Goal: Transaction & Acquisition: Purchase product/service

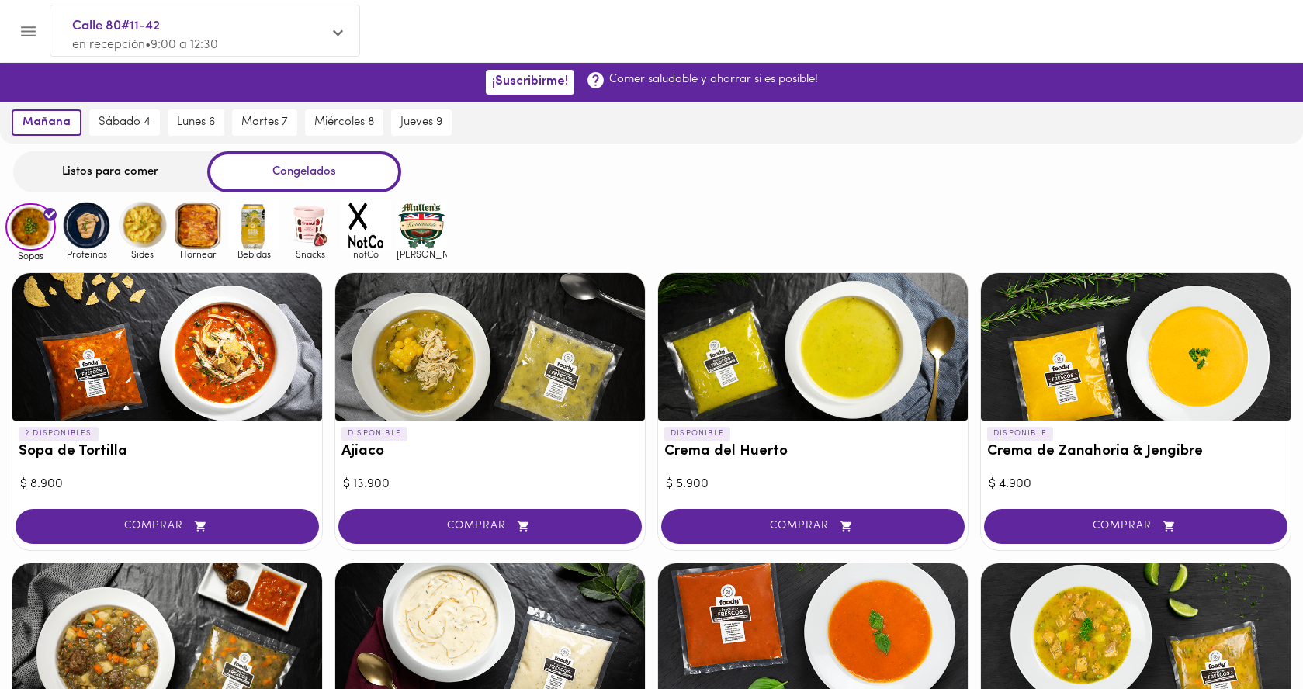
click at [87, 231] on img at bounding box center [86, 225] width 50 height 50
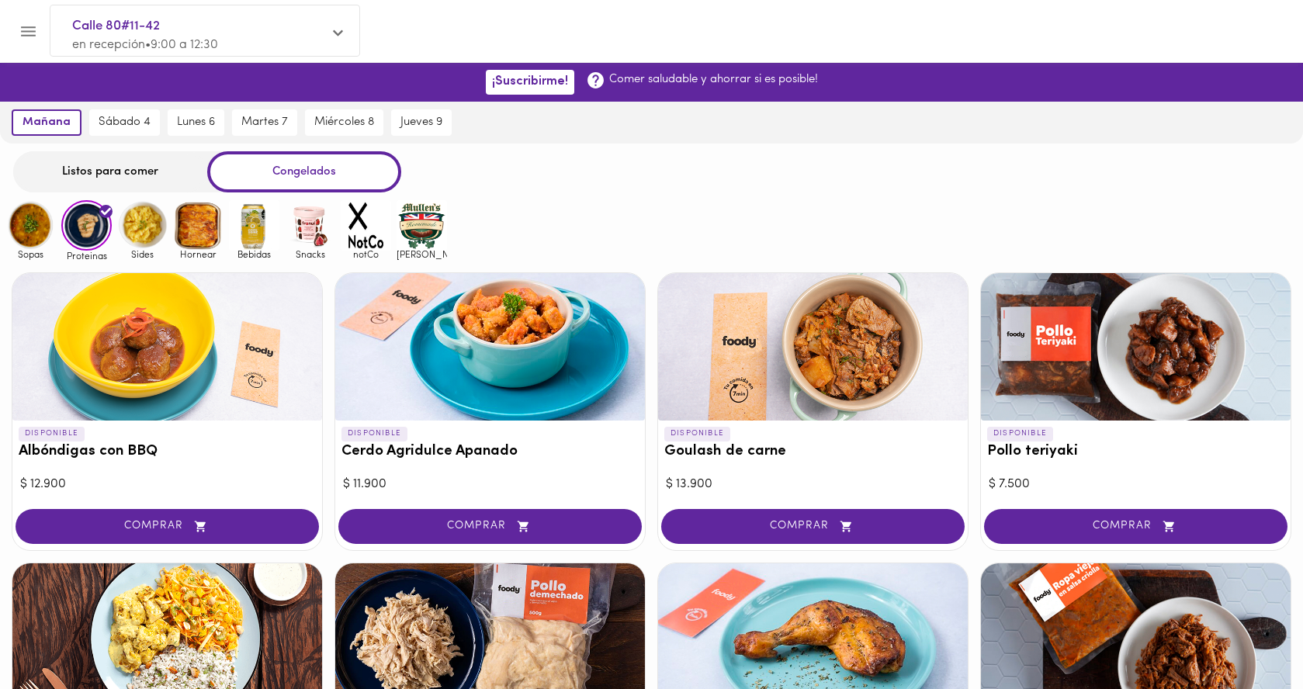
click at [151, 226] on img at bounding box center [142, 225] width 50 height 50
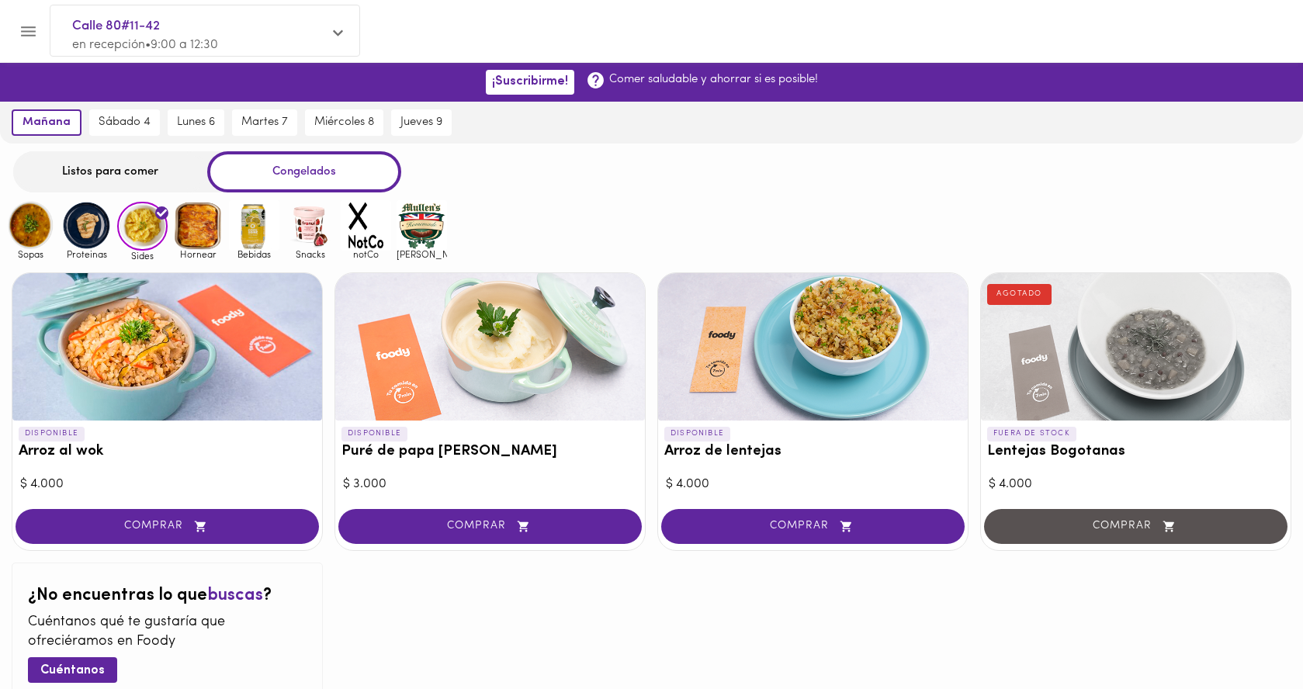
click at [196, 230] on img at bounding box center [198, 225] width 50 height 50
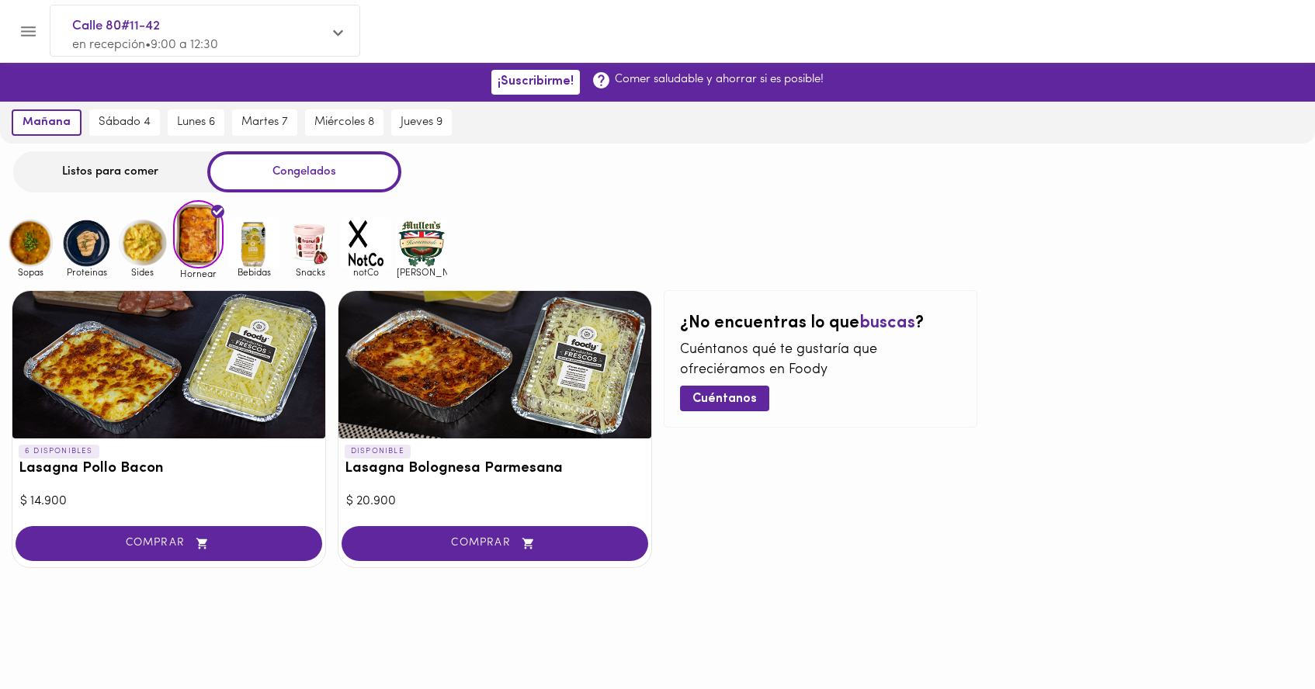
click at [82, 252] on img at bounding box center [86, 243] width 50 height 50
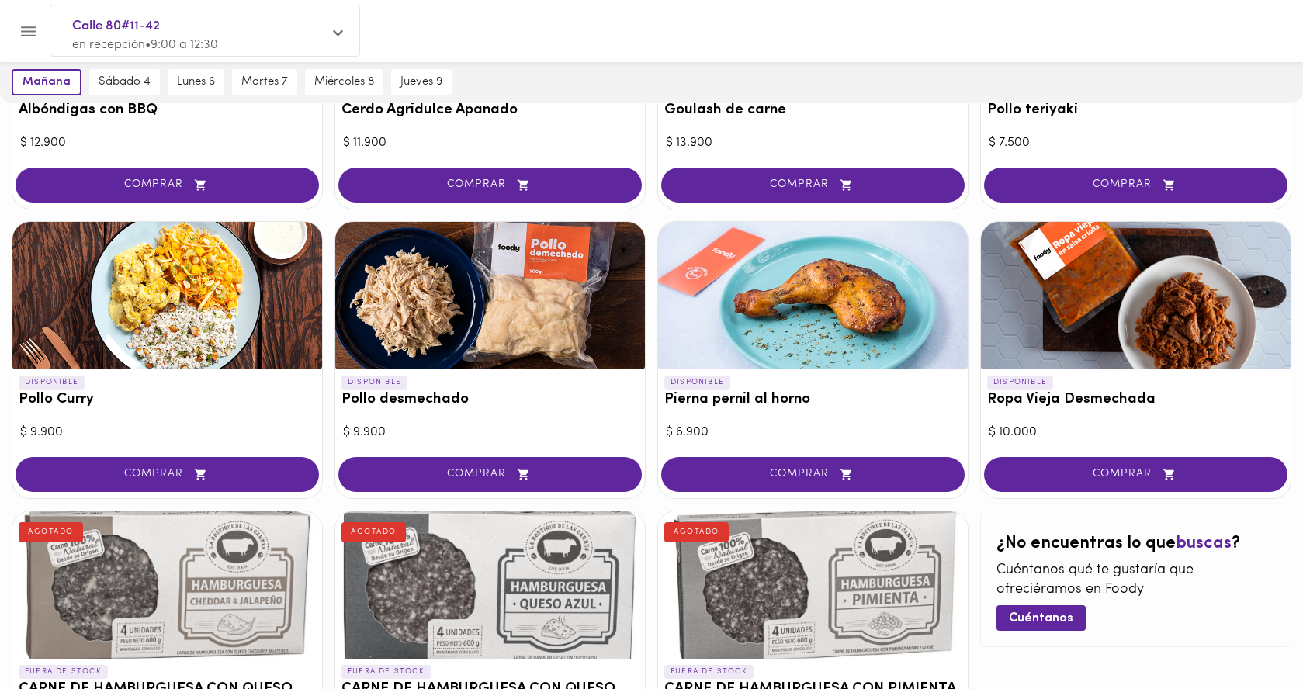
scroll to position [534, 0]
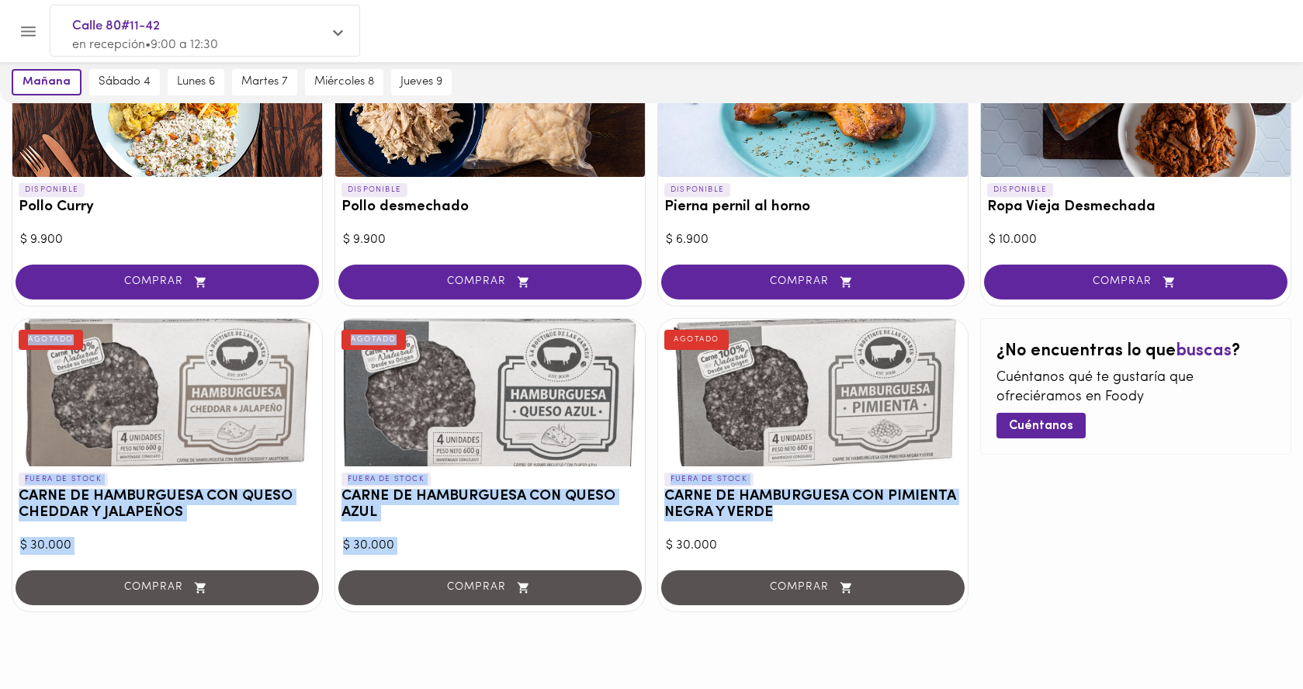
drag, startPoint x: 894, startPoint y: 522, endPoint x: 77, endPoint y: 373, distance: 830.8
click at [70, 379] on div "DISPONIBLE Albóndigas con BBQ $ 12.900 COMPRAR DISPONIBLE Cerdo Agridulce Apana…" at bounding box center [651, 175] width 1303 height 897
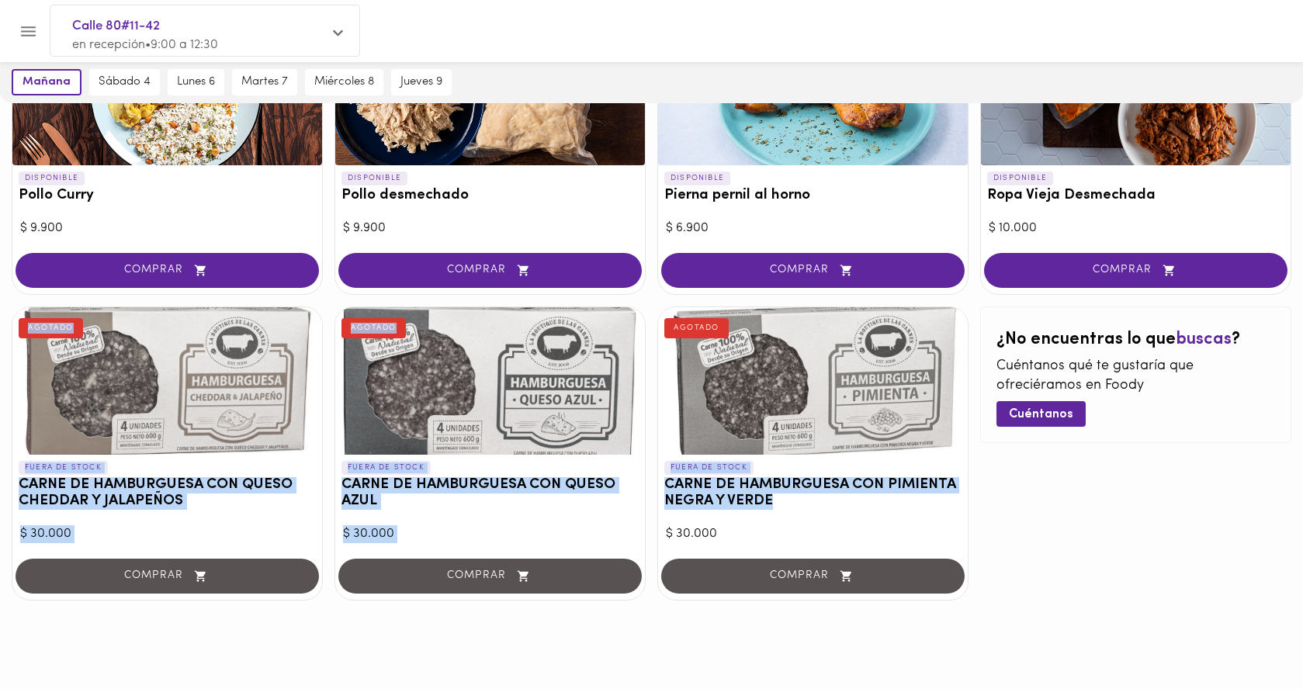
click at [439, 517] on div "FUERA DE STOCK CARNE DE HAMBURGUESA CON QUESO AZUL AGOTADO" at bounding box center [490, 489] width 310 height 68
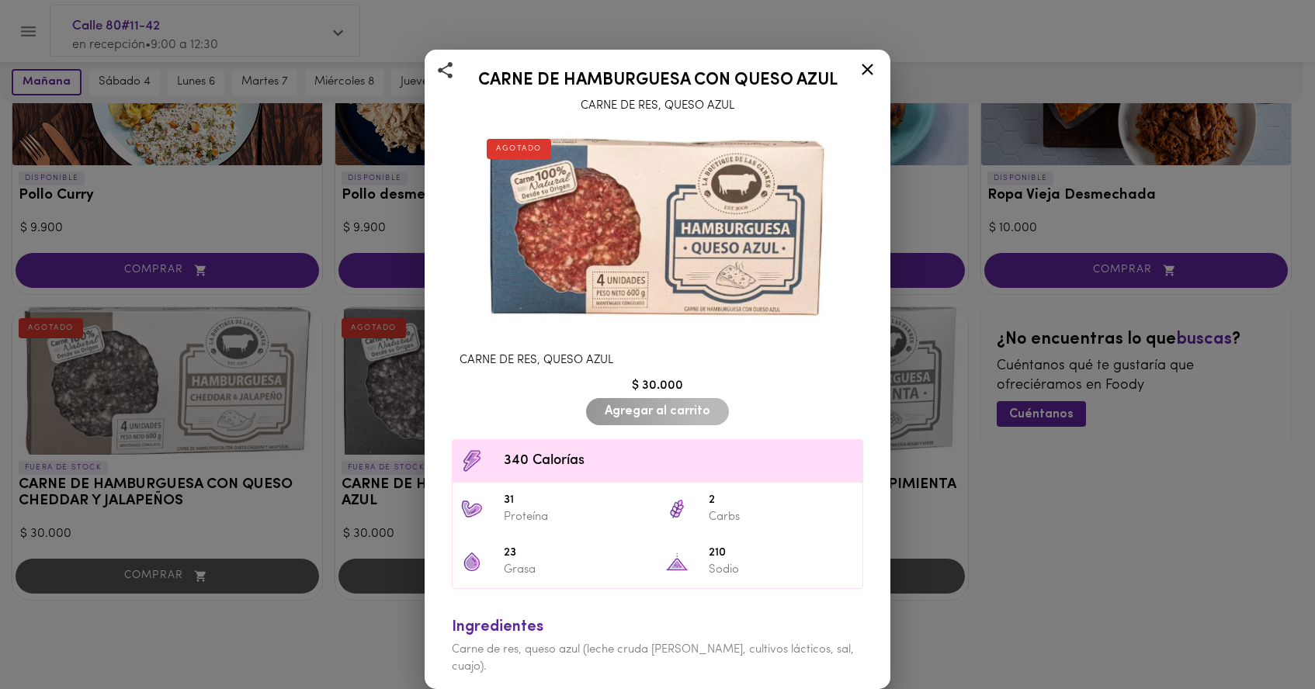
click at [866, 69] on icon at bounding box center [867, 69] width 19 height 19
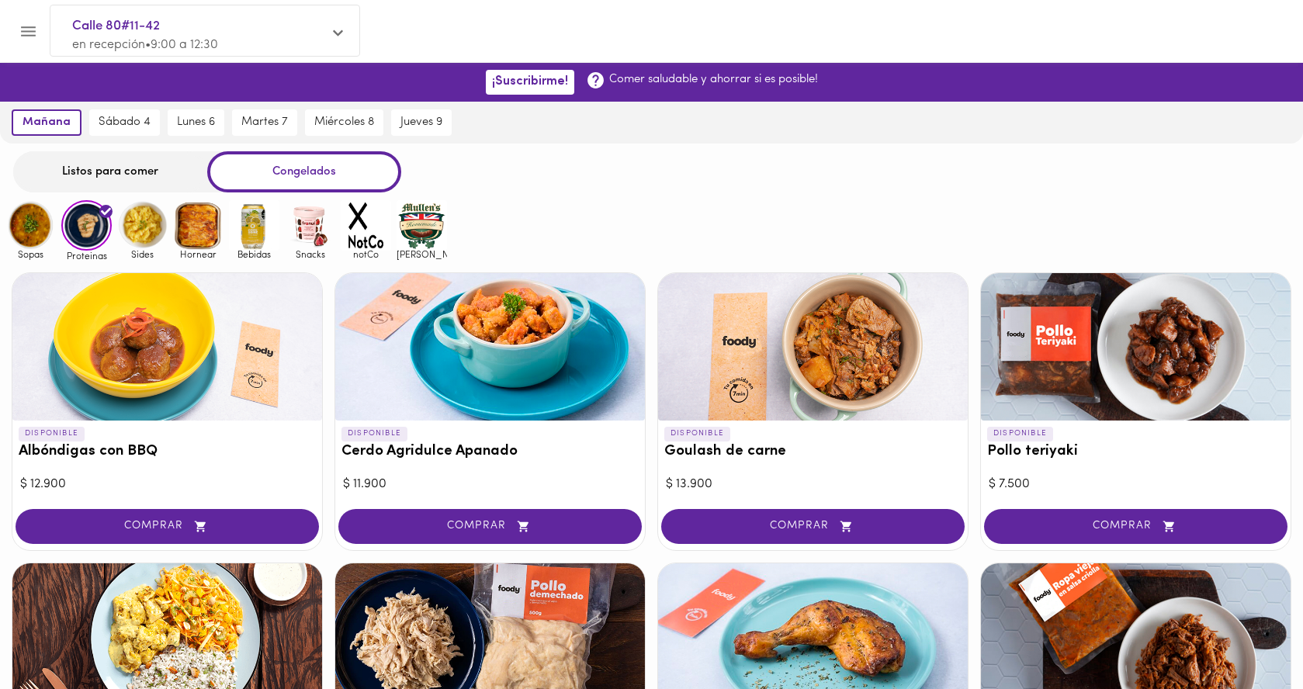
click at [410, 233] on img at bounding box center [422, 225] width 50 height 50
